Goal: Navigation & Orientation: Find specific page/section

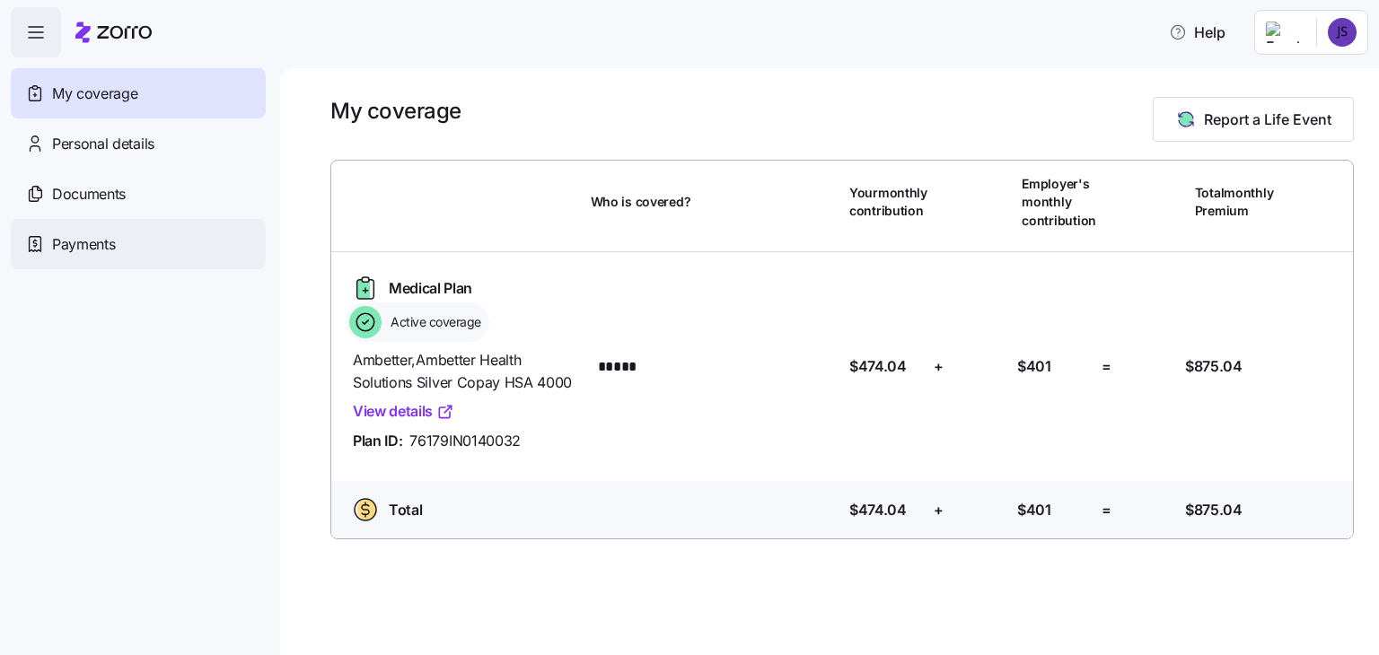
click at [88, 246] on span "Payments" at bounding box center [83, 244] width 63 height 22
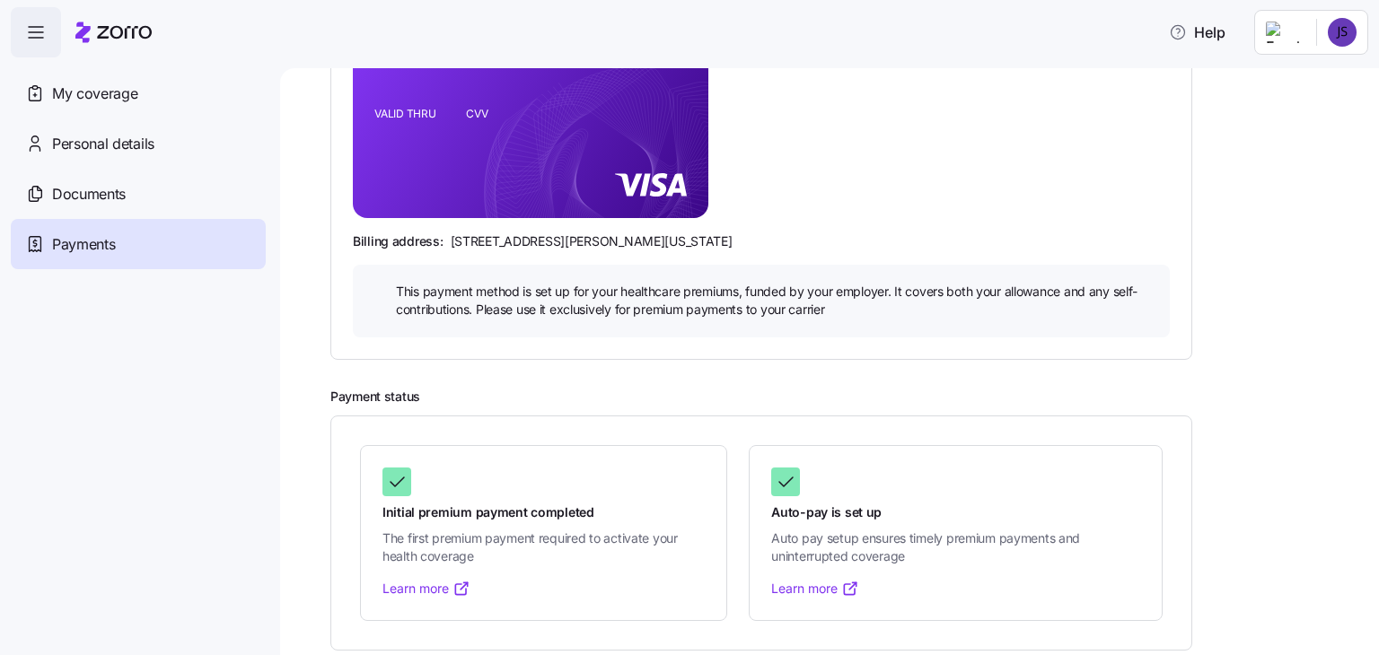
scroll to position [356, 0]
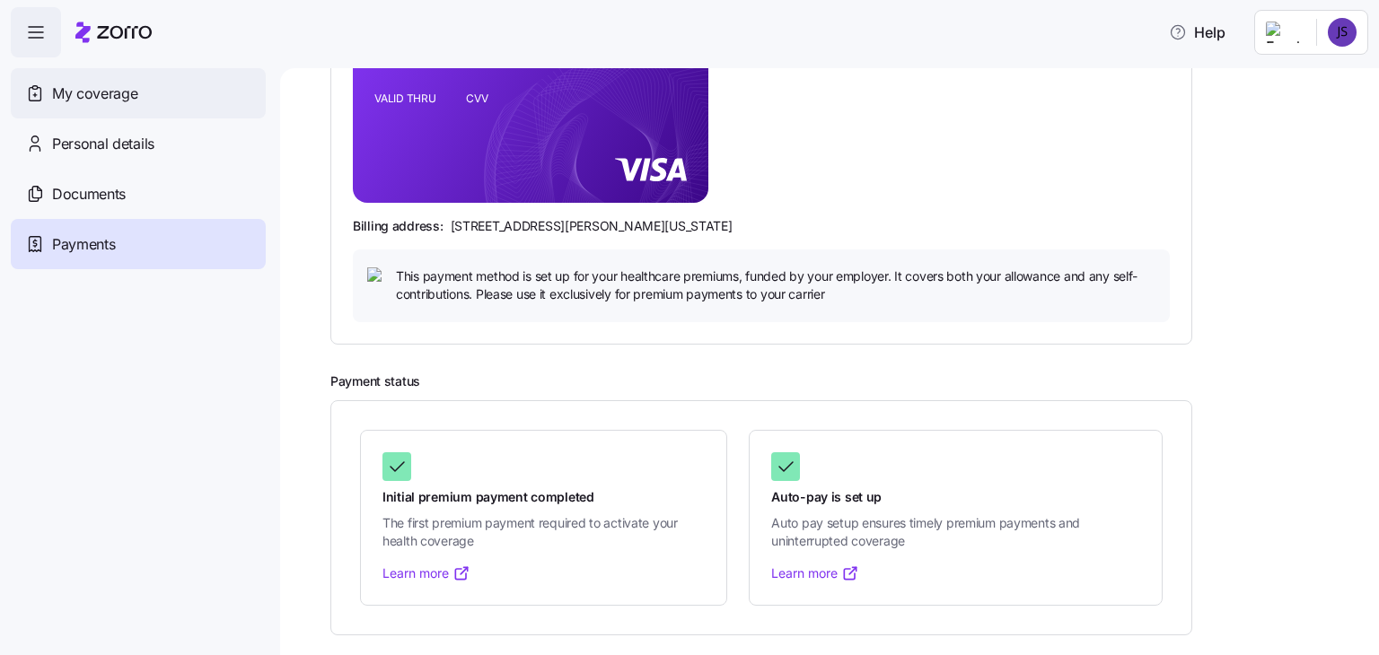
click at [91, 94] on span "My coverage" at bounding box center [94, 94] width 85 height 22
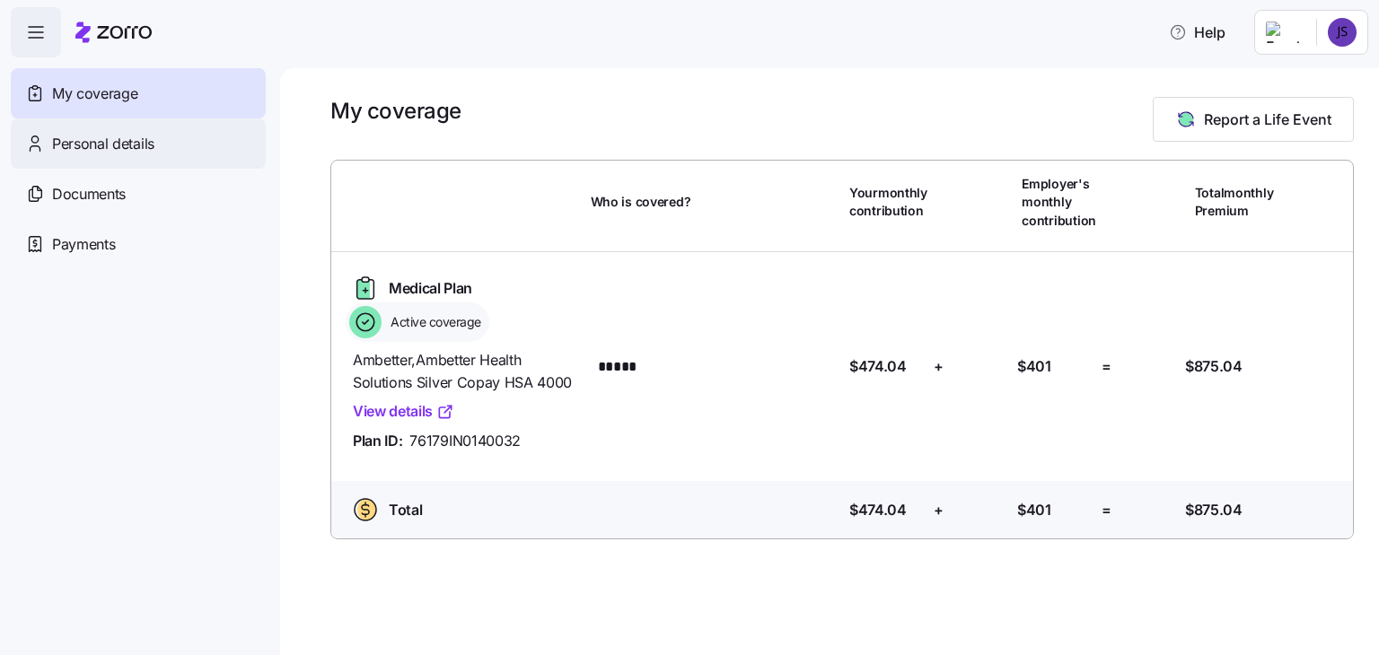
click at [92, 144] on span "Personal details" at bounding box center [103, 144] width 102 height 22
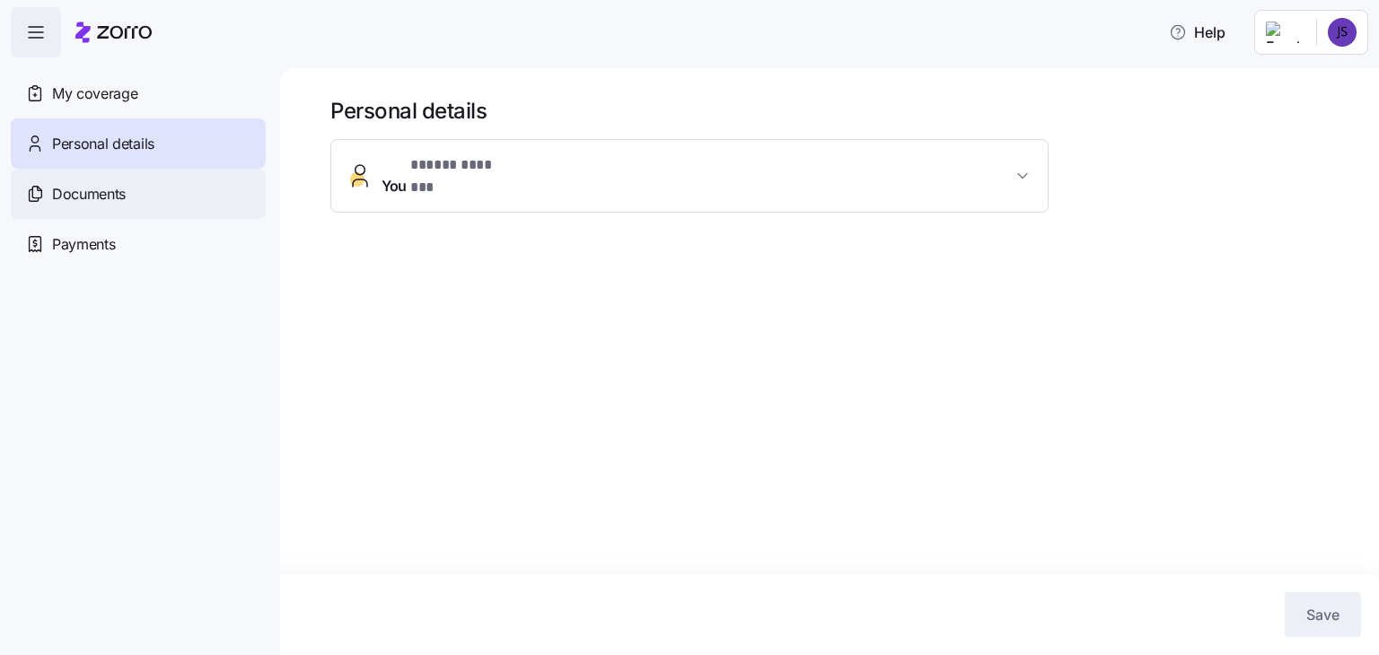
click at [85, 198] on span "Documents" at bounding box center [89, 194] width 74 height 22
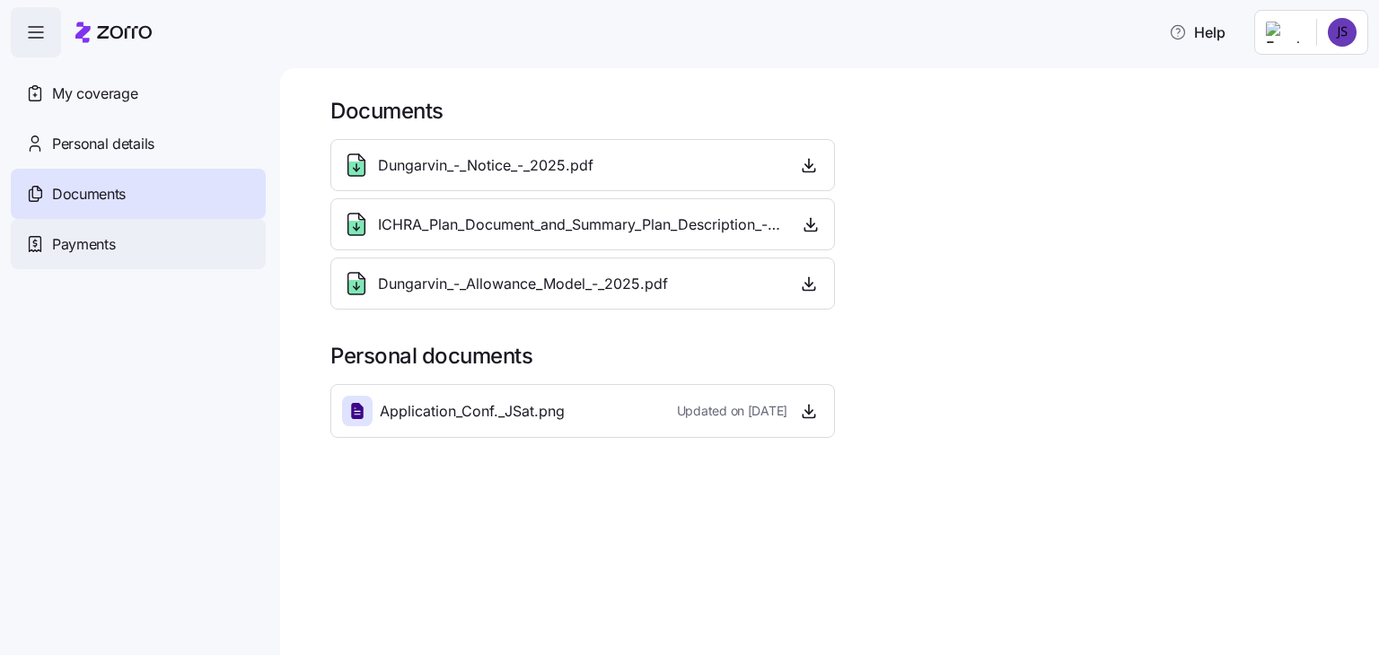
click at [78, 247] on span "Payments" at bounding box center [83, 244] width 63 height 22
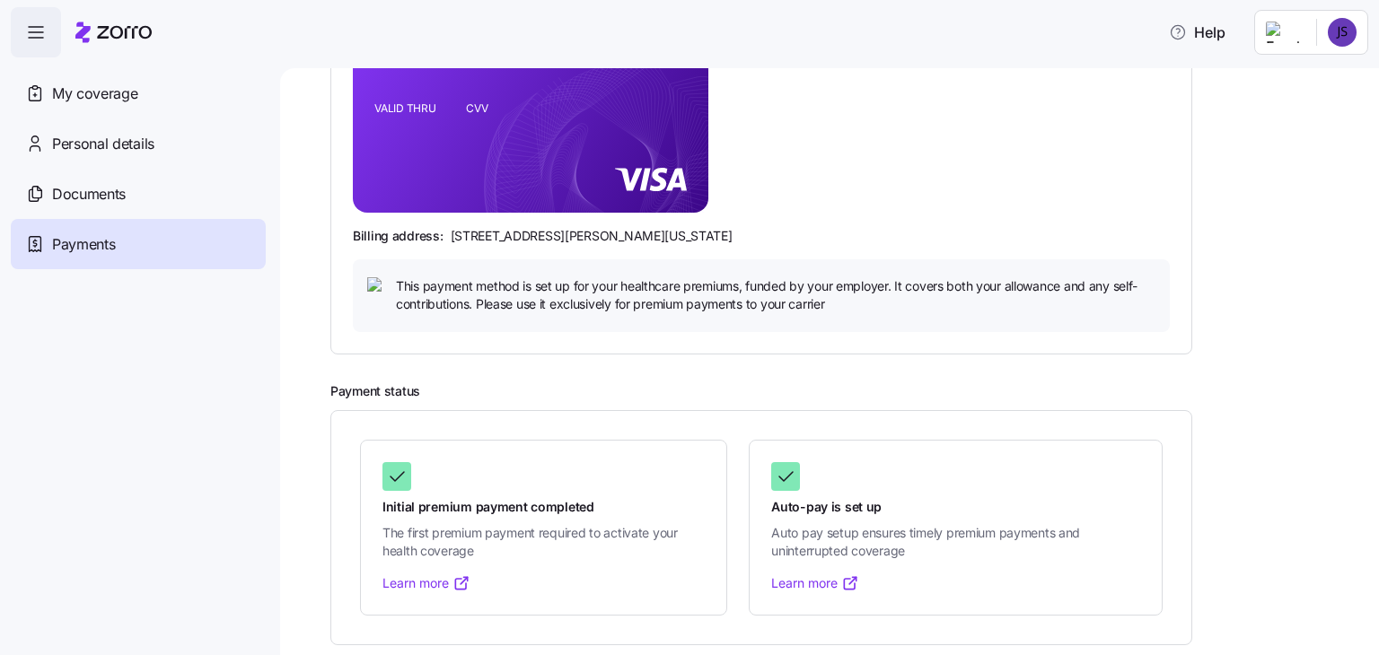
scroll to position [356, 0]
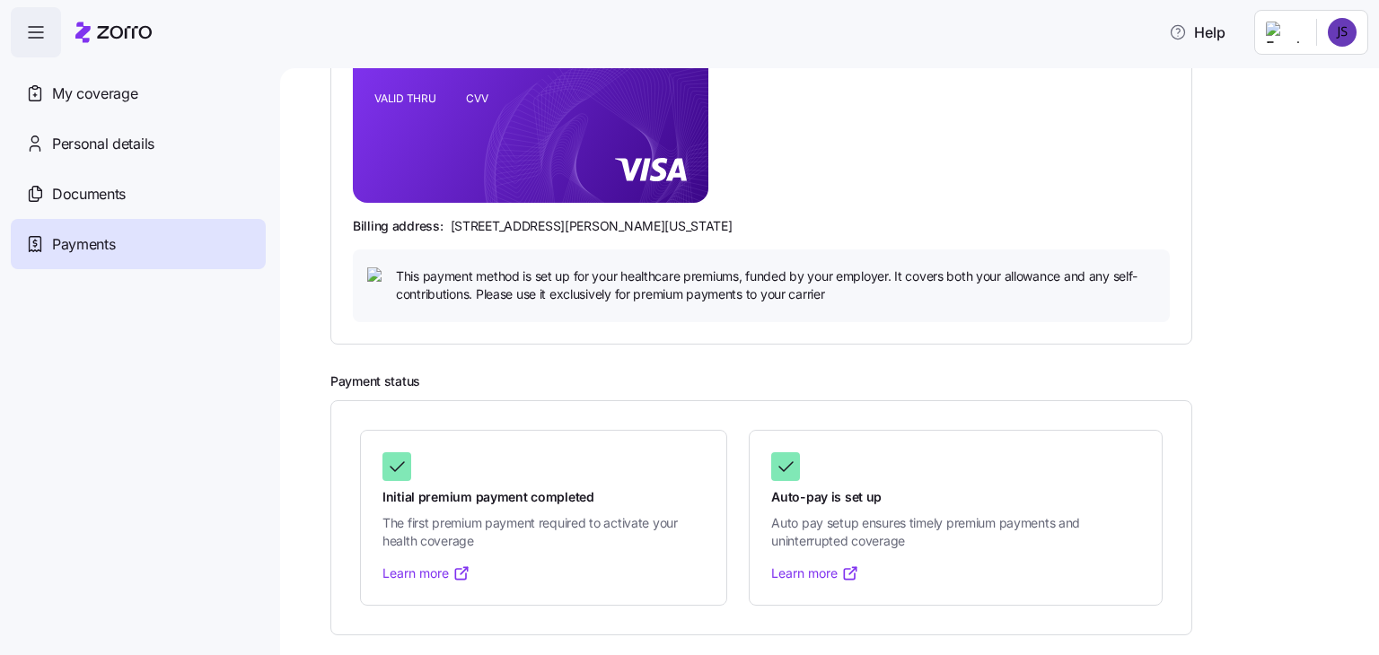
click at [411, 572] on link "Learn more" at bounding box center [427, 574] width 88 height 18
click at [813, 576] on link "Learn more" at bounding box center [815, 574] width 88 height 18
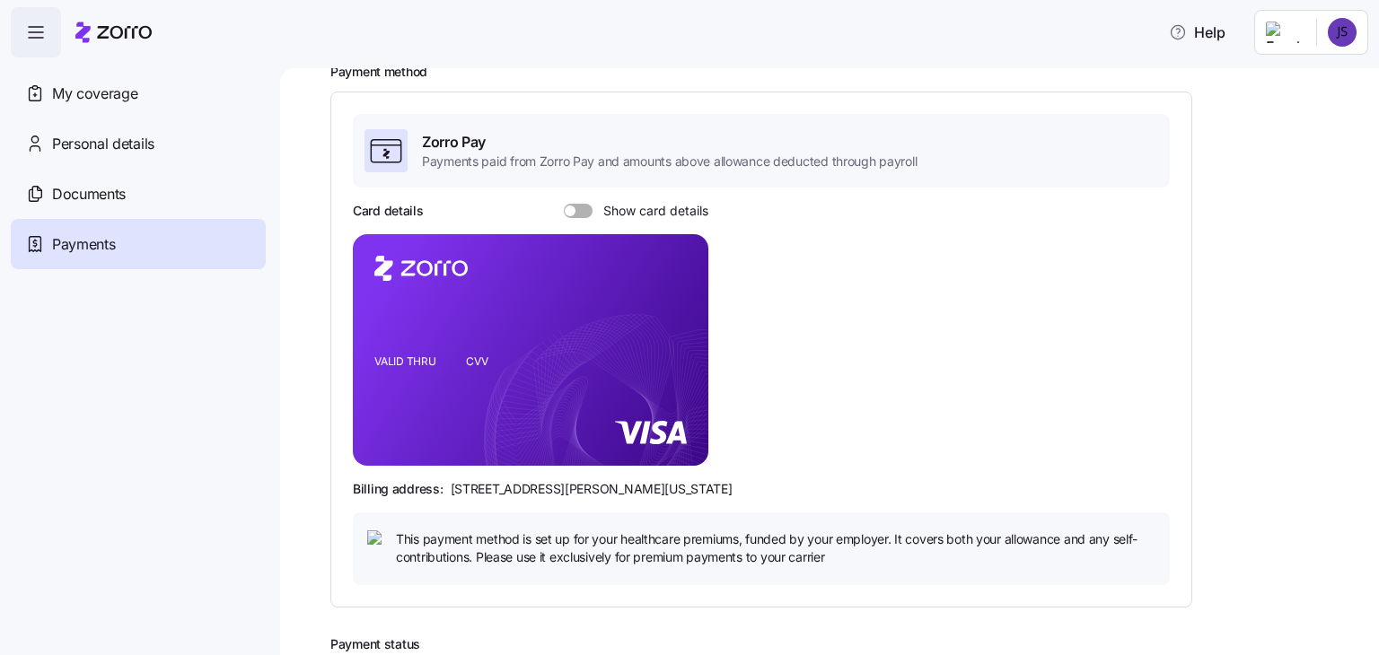
scroll to position [85, 0]
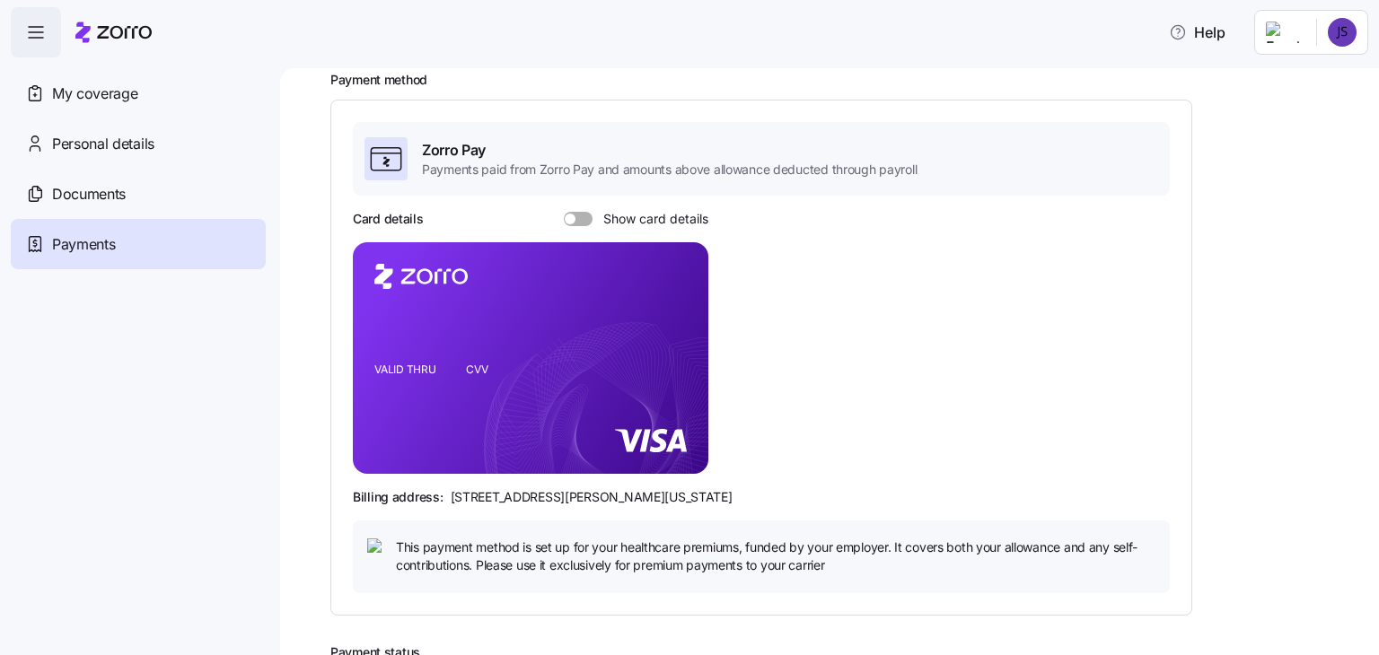
click at [585, 216] on span at bounding box center [585, 219] width 18 height 14
click at [564, 212] on input "Show card details" at bounding box center [564, 212] width 0 height 0
click at [526, 154] on span "Zorro Pay" at bounding box center [669, 150] width 495 height 22
click at [438, 154] on span "Zorro Pay" at bounding box center [669, 150] width 495 height 22
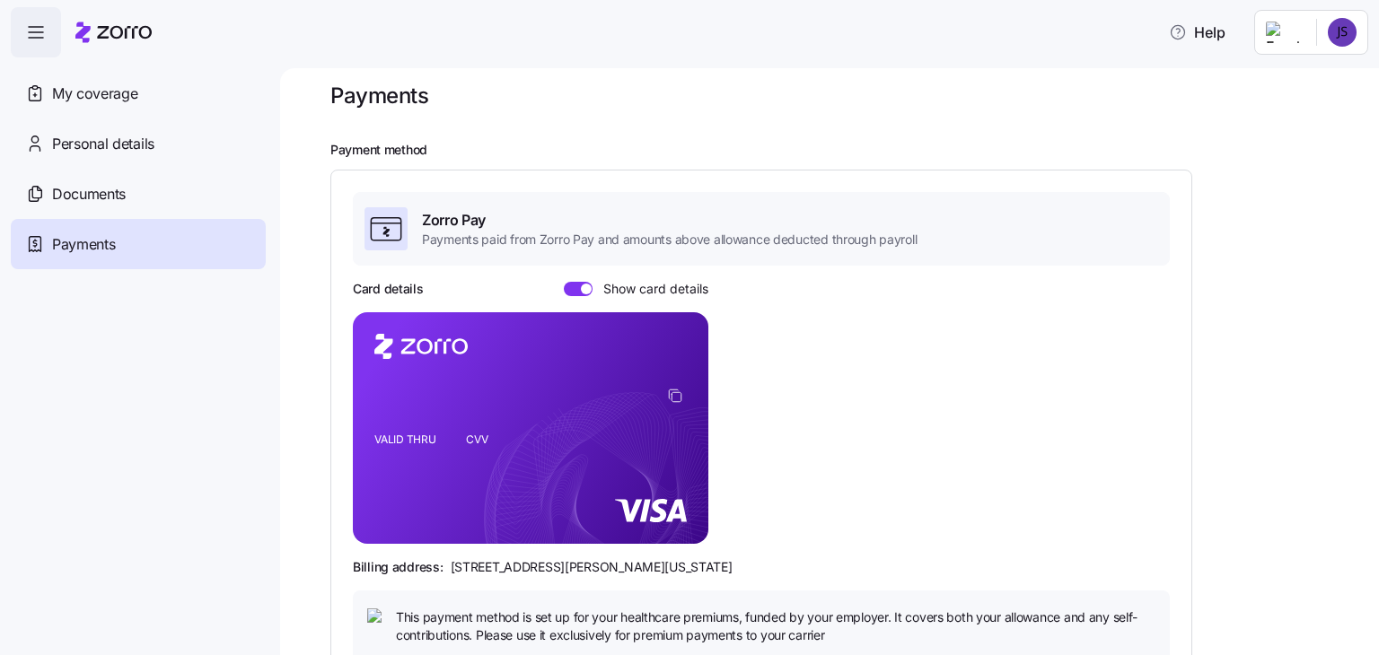
scroll to position [0, 0]
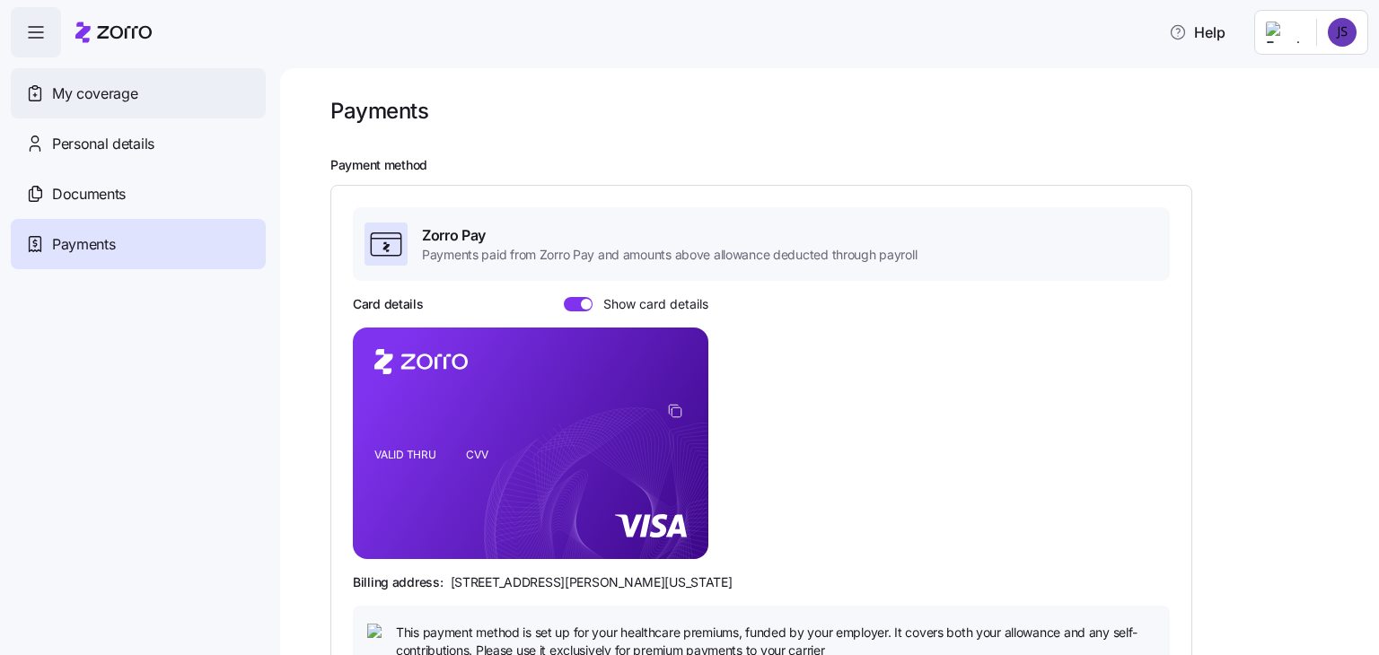
click at [113, 92] on span "My coverage" at bounding box center [94, 94] width 85 height 22
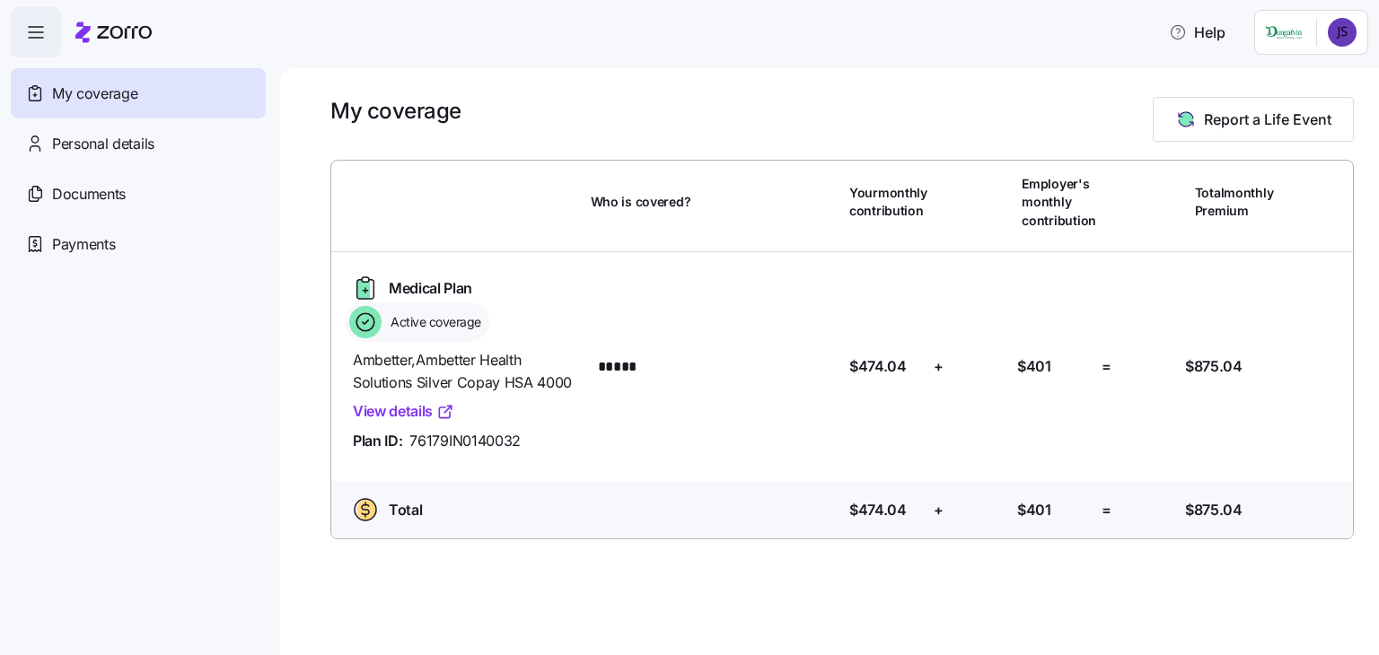
click at [397, 412] on link "View details" at bounding box center [403, 411] width 101 height 22
click at [95, 242] on span "Payments" at bounding box center [83, 244] width 63 height 22
